Goal: Check status: Check status

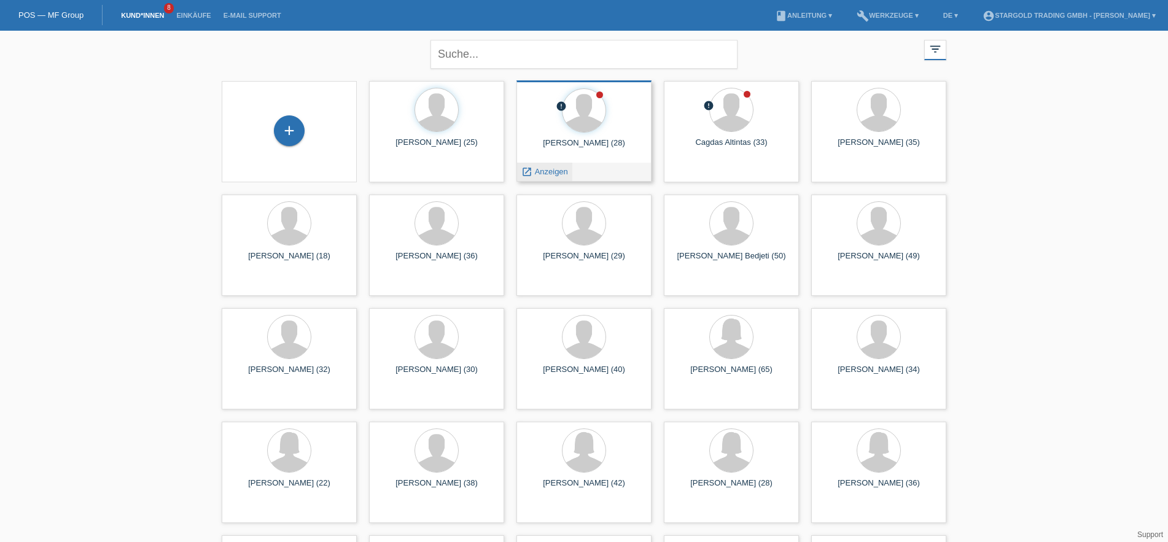
click at [563, 169] on span "Anzeigen" at bounding box center [551, 171] width 33 height 9
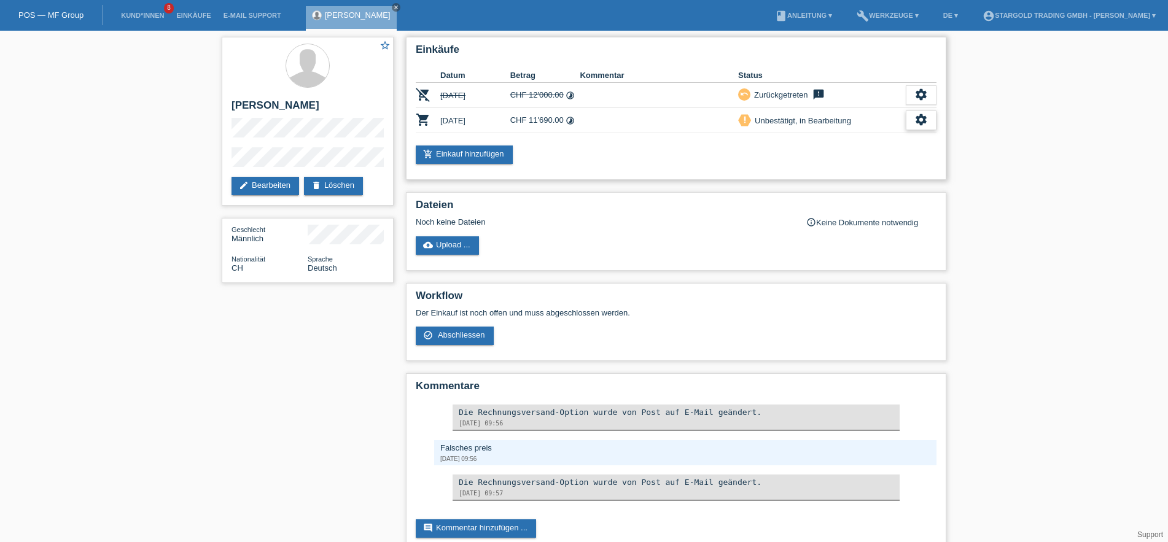
click at [918, 123] on icon "settings" at bounding box center [921, 120] width 14 height 14
click at [816, 143] on span "Anzeigen" at bounding box center [816, 140] width 37 height 15
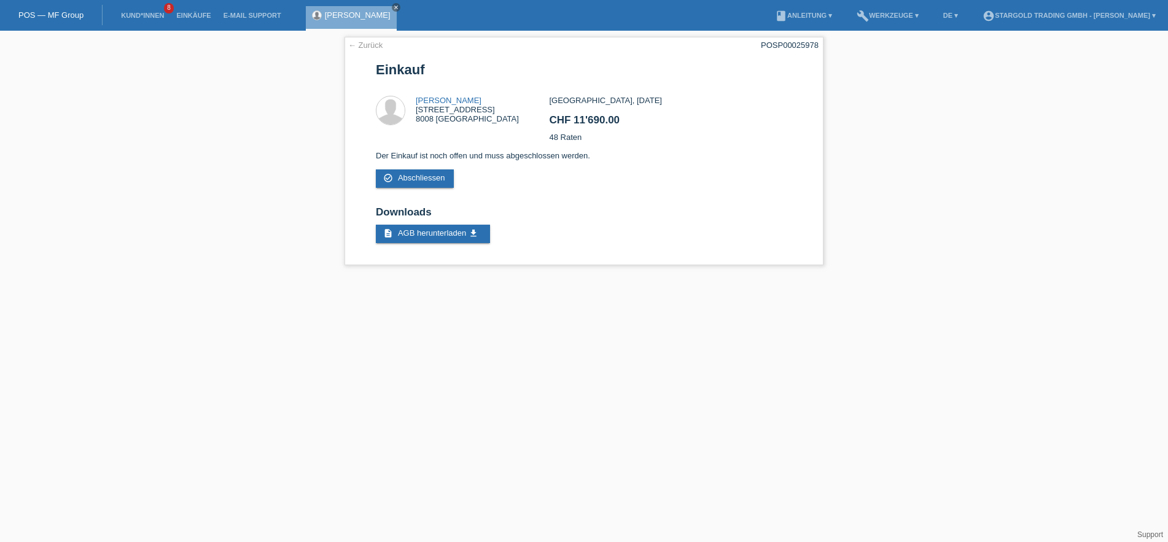
click at [991, 90] on div "← Zurück POSP00025978 Einkauf Nikola [STREET_ADDRESS] CHF 11'690.00" at bounding box center [584, 154] width 1168 height 247
click at [187, 164] on div "← Zurück POSP00025978 Einkauf Nikola [STREET_ADDRESS] CHF 11'690.00" at bounding box center [584, 154] width 1168 height 247
click at [179, 179] on div "← Zurück POSP00025978 Einkauf Nikola [STREET_ADDRESS] CHF 11'690.00" at bounding box center [584, 154] width 1168 height 247
